Goal: Understand site structure: Understand site structure

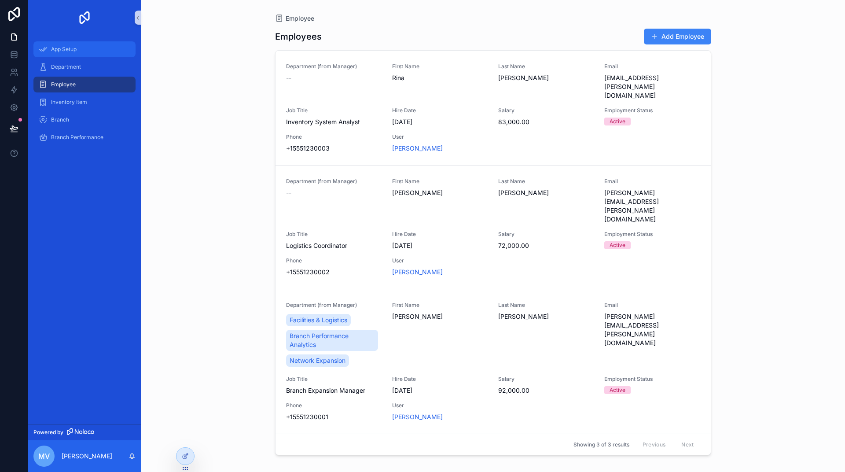
click at [66, 47] on span "App Setup" at bounding box center [64, 49] width 26 height 7
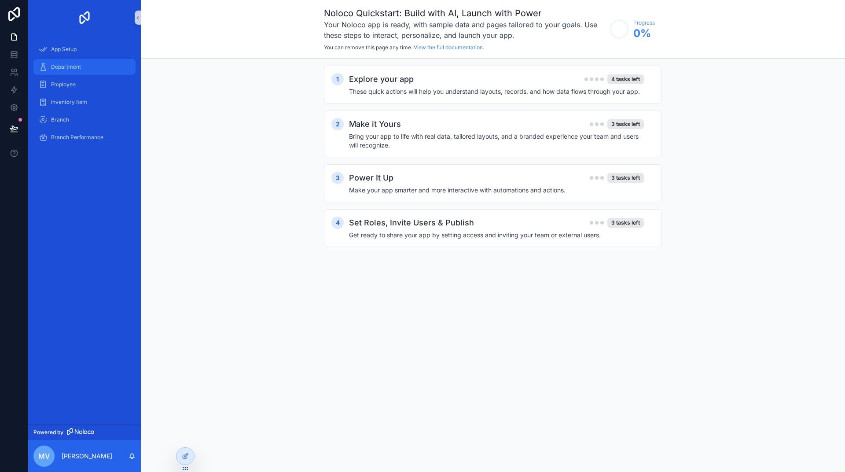
click at [66, 66] on span "Department" at bounding box center [66, 66] width 30 height 7
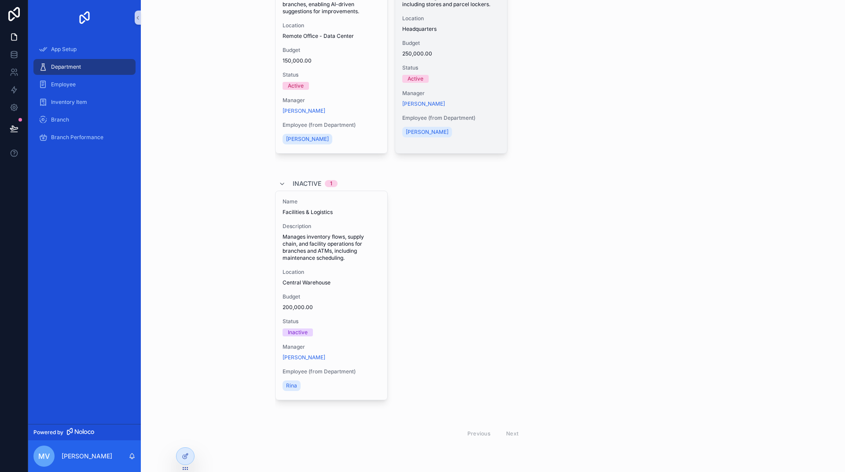
scroll to position [120, 0]
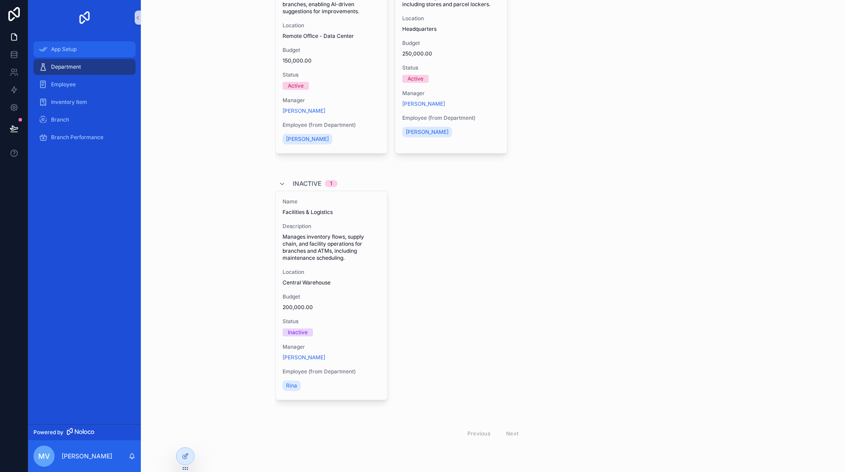
click at [70, 54] on div "App Setup" at bounding box center [85, 49] width 92 height 14
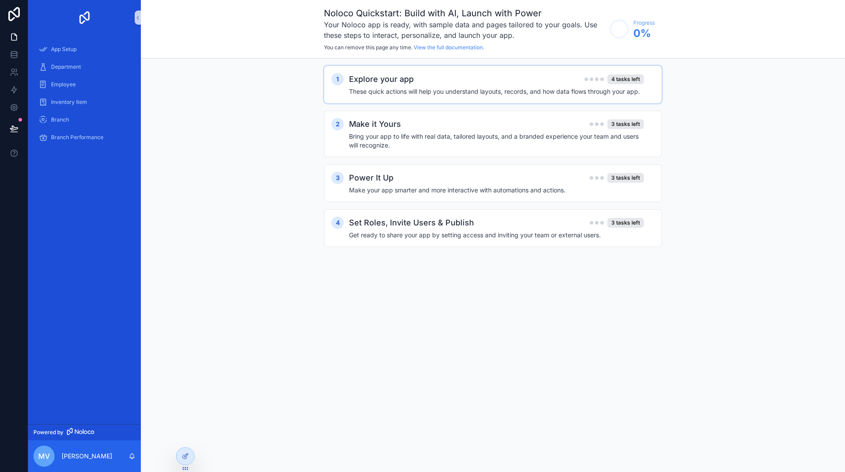
click at [432, 86] on div "Explore your app 4 tasks left These quick actions will help you understand layo…" at bounding box center [502, 84] width 306 height 23
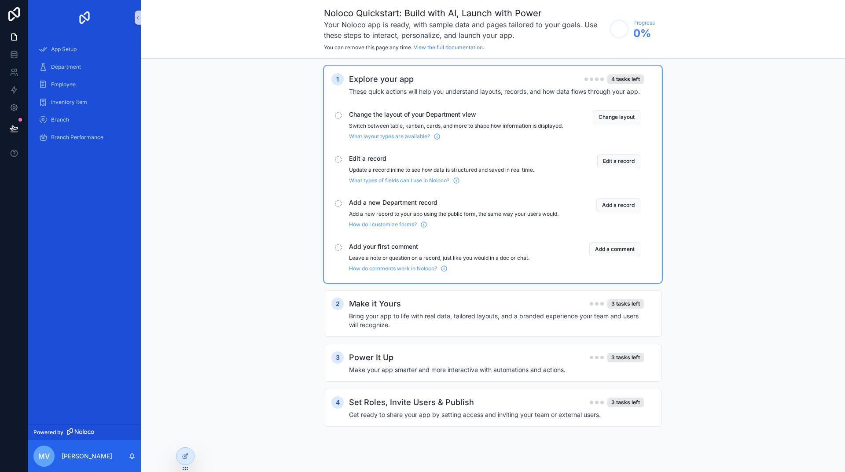
click at [432, 84] on div "Explore your app 4 tasks left" at bounding box center [496, 79] width 295 height 12
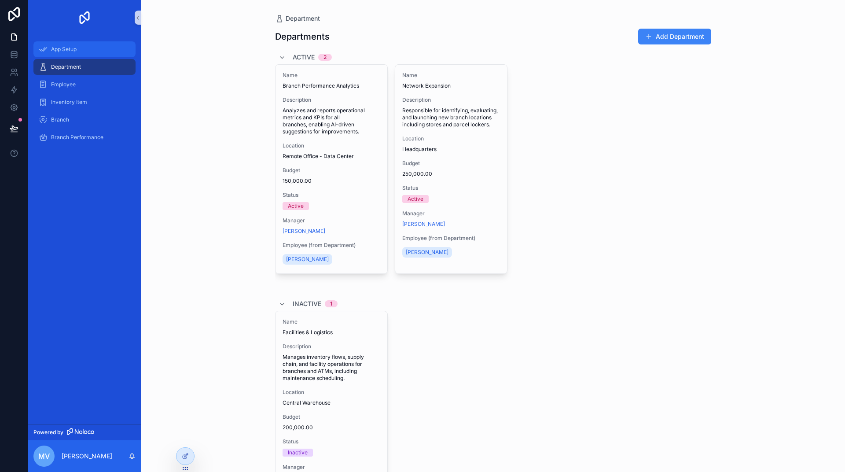
click at [75, 48] on span "App Setup" at bounding box center [64, 49] width 26 height 7
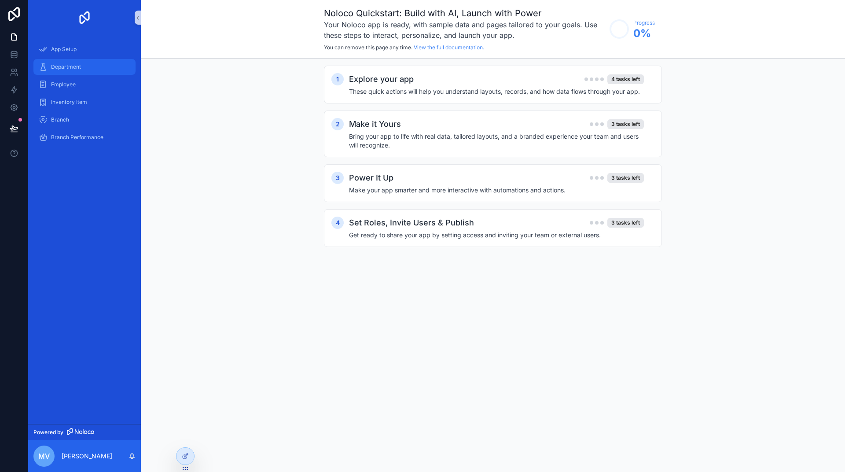
click at [65, 66] on span "Department" at bounding box center [66, 66] width 30 height 7
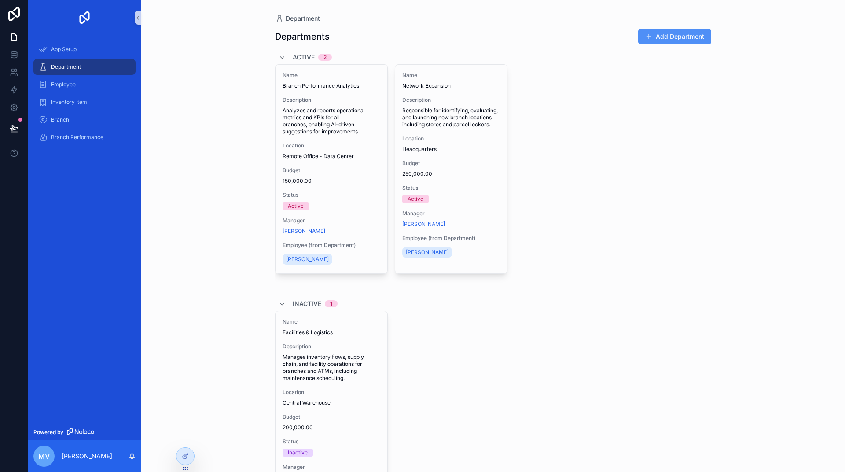
click at [670, 34] on button "Add Department" at bounding box center [674, 37] width 73 height 16
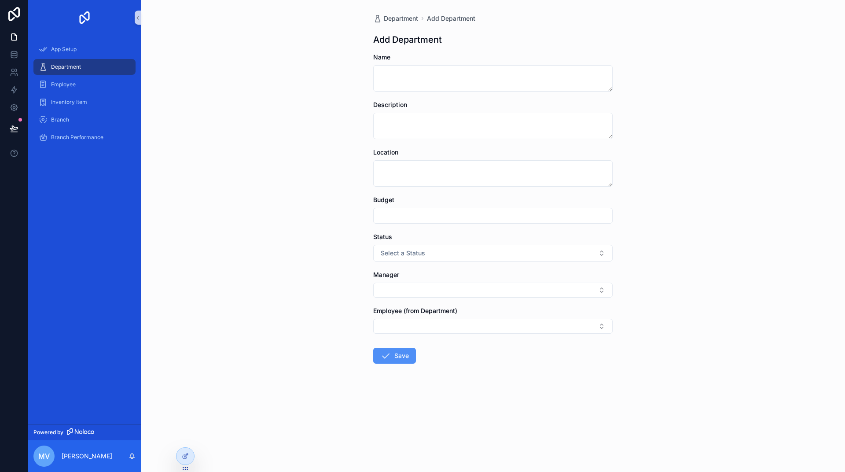
click at [405, 357] on button "Save" at bounding box center [394, 356] width 43 height 16
click at [70, 80] on div "Employee" at bounding box center [85, 84] width 92 height 14
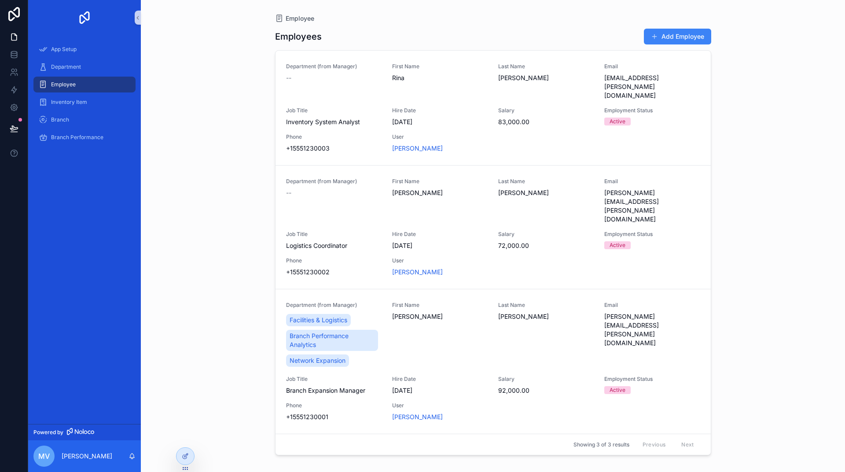
click at [51, 111] on div "Branch" at bounding box center [84, 120] width 113 height 18
click at [60, 106] on div "Inventory Item" at bounding box center [85, 102] width 92 height 14
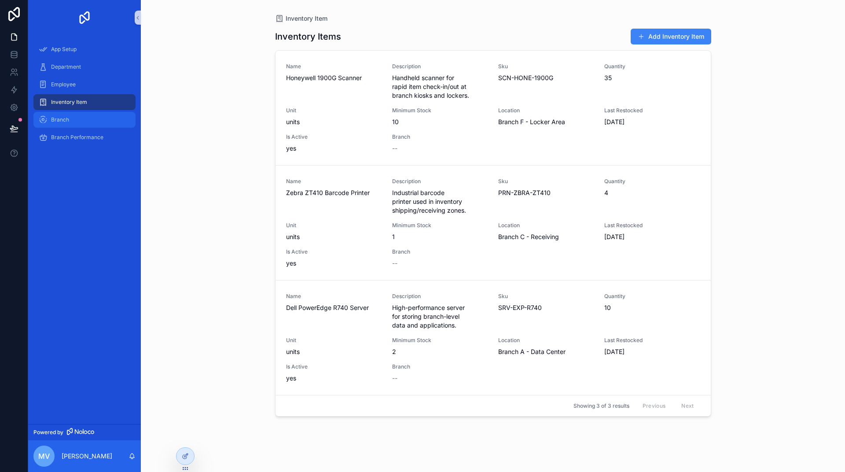
click at [61, 120] on span "Branch" at bounding box center [60, 119] width 18 height 7
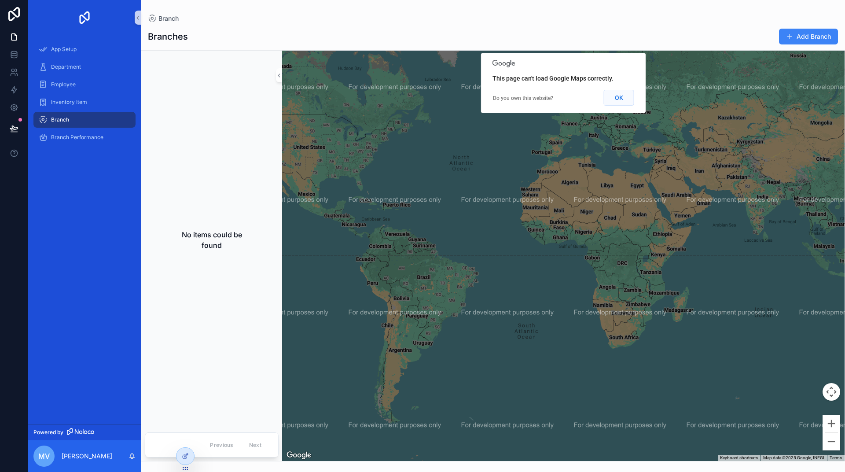
click at [628, 100] on button "OK" at bounding box center [619, 98] width 30 height 16
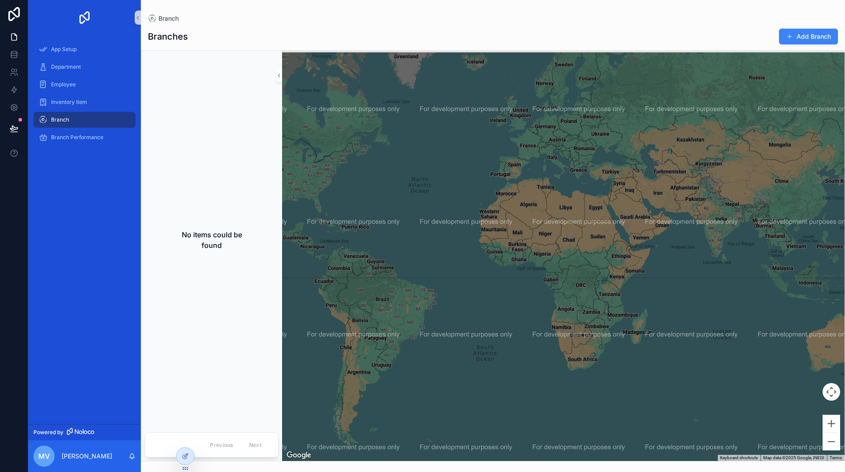
drag, startPoint x: 616, startPoint y: 177, endPoint x: 518, endPoint y: 225, distance: 109.5
click at [518, 225] on div "scrollable content" at bounding box center [563, 256] width 563 height 410
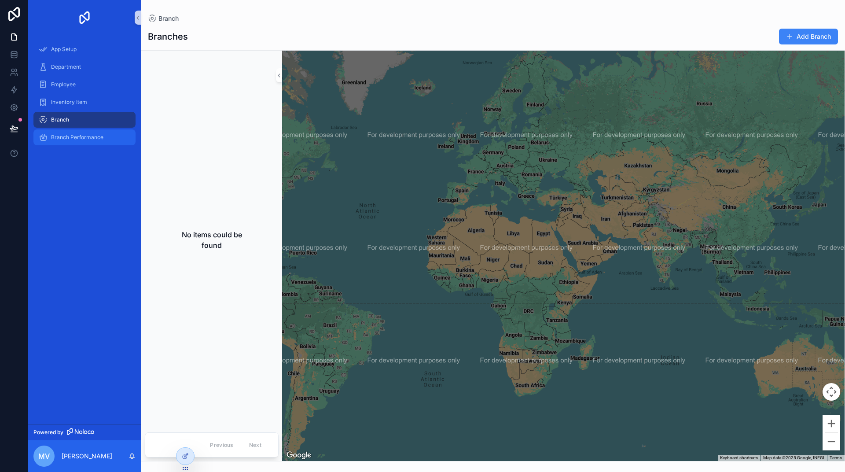
click at [82, 132] on div "Branch Performance" at bounding box center [85, 137] width 92 height 14
